Goal: Transaction & Acquisition: Book appointment/travel/reservation

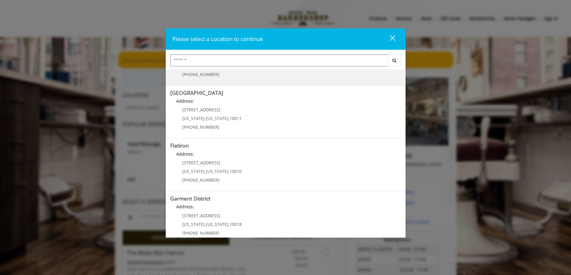
scroll to position [99, 0]
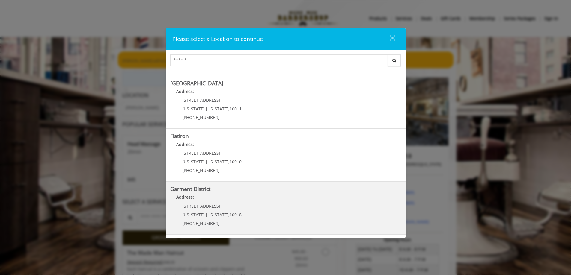
click at [229, 202] on District "Address:" at bounding box center [285, 199] width 231 height 10
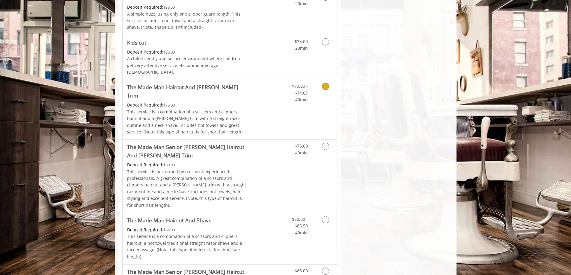
scroll to position [389, 0]
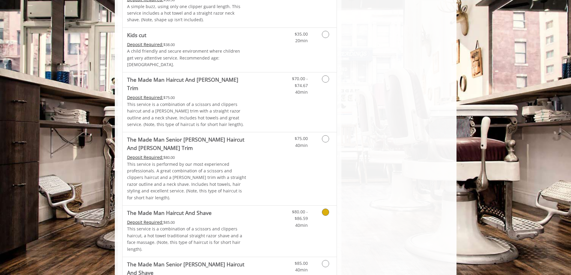
click at [238, 219] on div "Deposit Required: $85.00" at bounding box center [187, 222] width 120 height 7
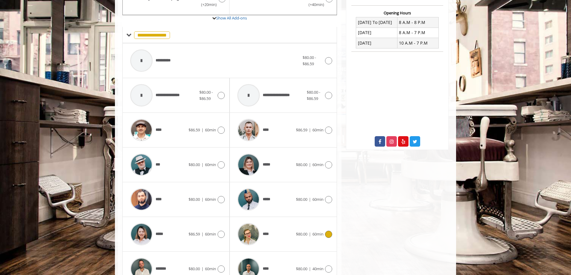
scroll to position [191, 0]
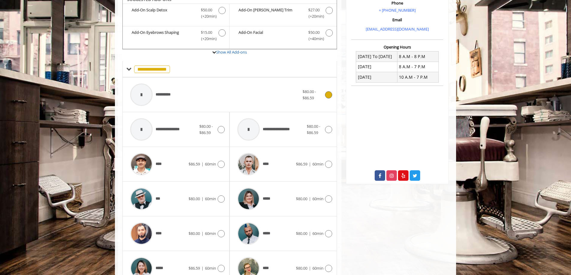
click at [270, 84] on div "**********" at bounding box center [215, 95] width 176 height 28
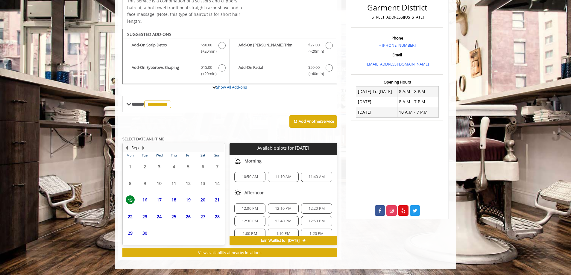
scroll to position [149, 0]
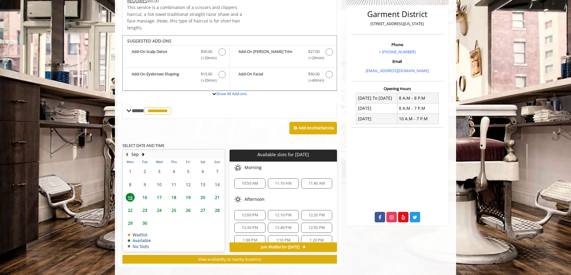
click at [202, 193] on span "20" at bounding box center [203, 197] width 9 height 9
